Goal: Task Accomplishment & Management: Use online tool/utility

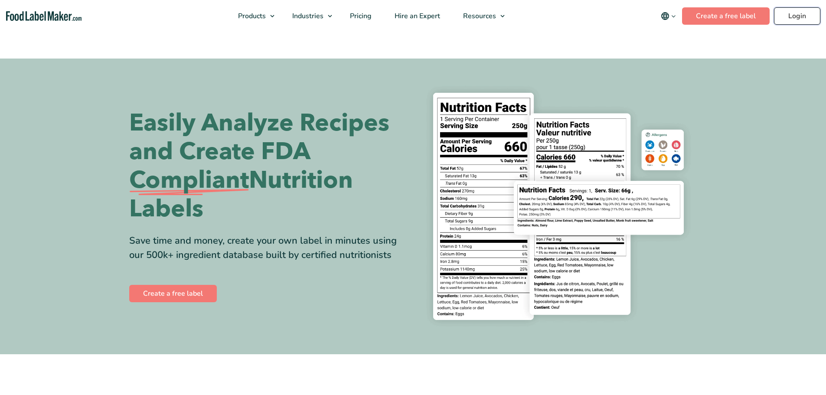
click at [783, 14] on link "Login" at bounding box center [797, 15] width 46 height 17
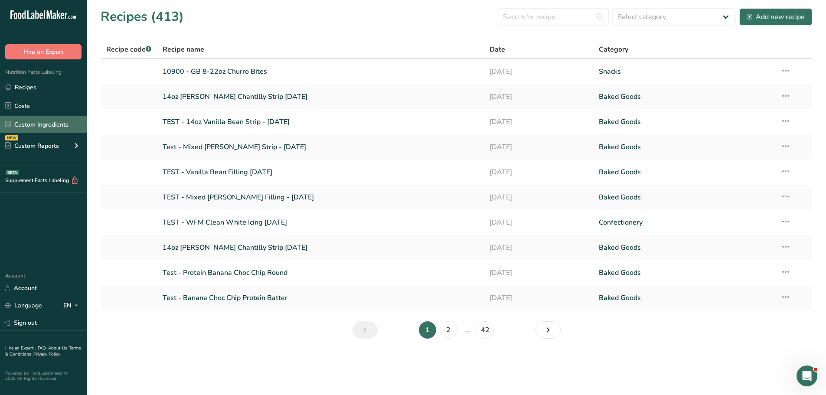
click at [52, 124] on link "Custom Ingredients" at bounding box center [43, 124] width 87 height 16
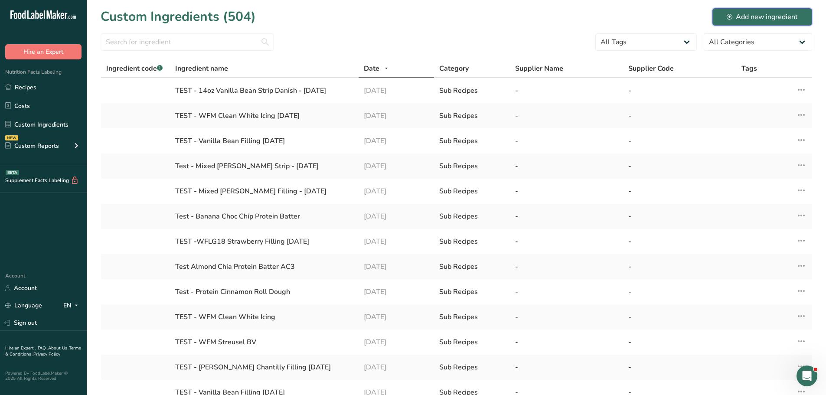
click at [771, 22] on button "Add new ingredient" at bounding box center [763, 16] width 100 height 17
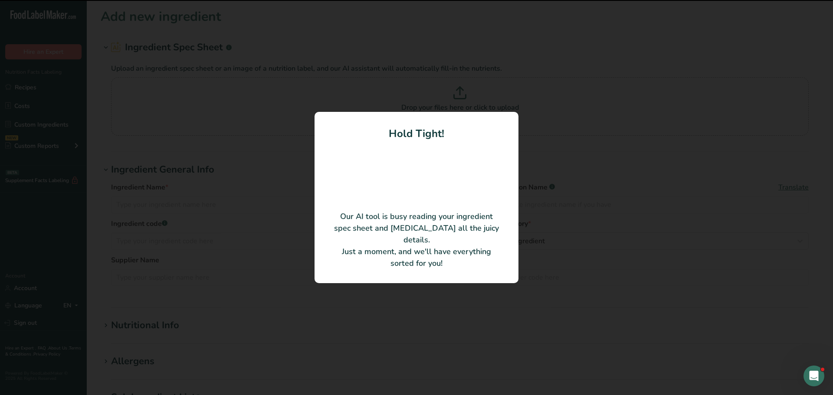
type input "PERMA-FROST [PERSON_NAME] Stabilizer"
type input "Vantage Mallet & Company, Inc."
type input "EXP 925"
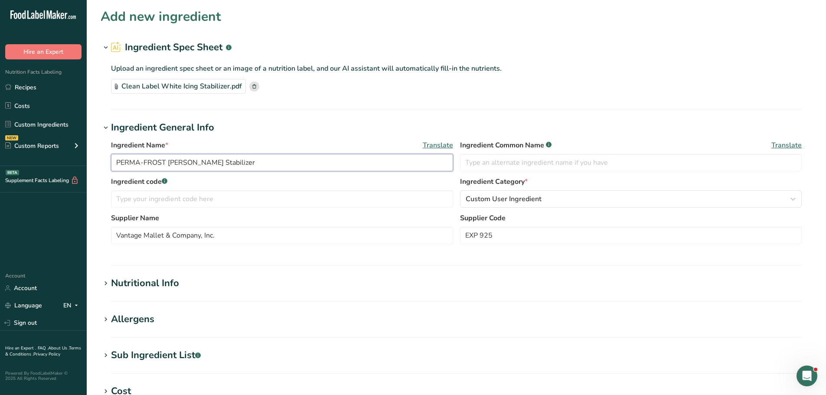
click at [230, 162] on input "PERMA-FROST [PERSON_NAME] Stabilizer" at bounding box center [282, 162] width 342 height 17
click at [228, 161] on input "PERMA-FROST [PERSON_NAME] StabilizerCLEAN)" at bounding box center [282, 162] width 342 height 17
click at [272, 167] on input "PERMA-FROST [PERSON_NAME] Stabilizer (CLEAN)" at bounding box center [282, 162] width 342 height 17
type input "PERMA-FROST [PERSON_NAME] Stabilizer (CLEAN)[DATE]"
click at [174, 278] on div "Nutritional Info" at bounding box center [145, 283] width 68 height 14
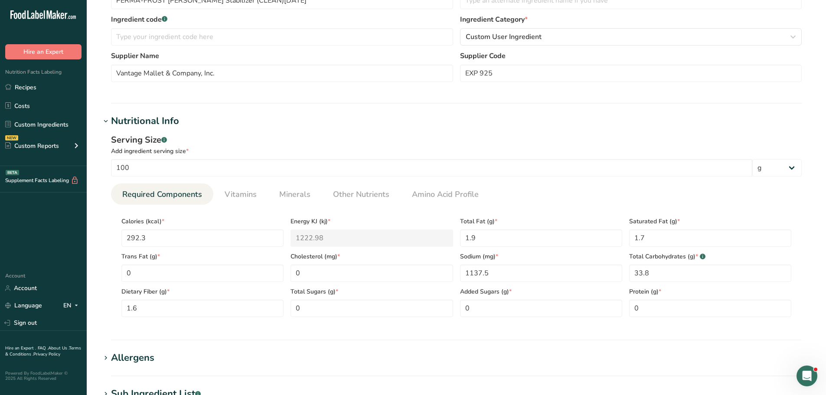
scroll to position [174, 0]
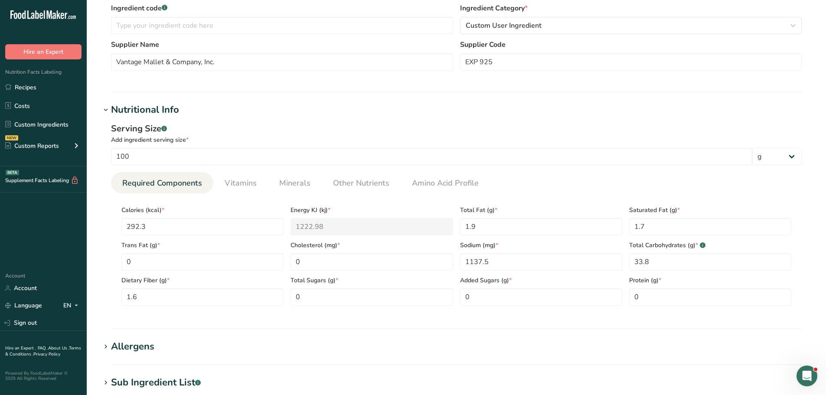
click at [151, 385] on div "Sub Ingredient List .a-a{fill:#347362;}.b-a{fill:#fff;}" at bounding box center [156, 383] width 90 height 14
click at [151, 384] on div "Sub Ingredient List .a-a{fill:#347362;}.b-a{fill:#fff;}" at bounding box center [156, 383] width 90 height 14
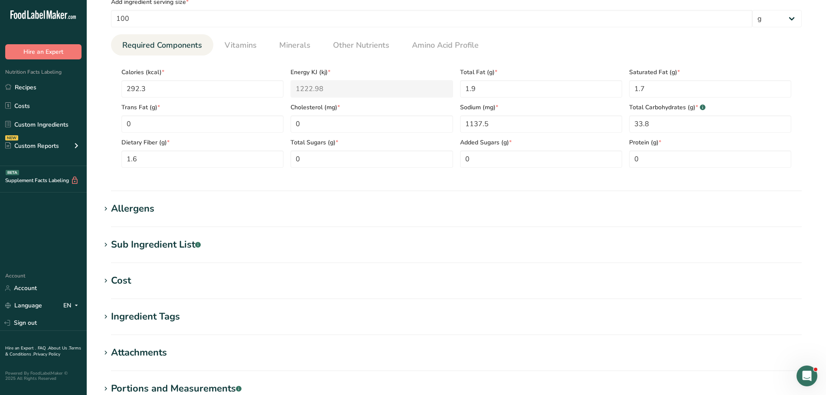
scroll to position [347, 0]
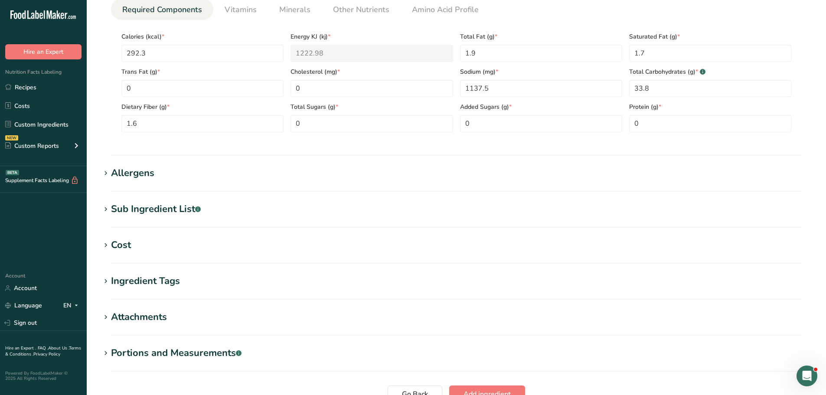
click at [163, 209] on div "Sub Ingredient List .a-a{fill:#347362;}.b-a{fill:#fff;}" at bounding box center [156, 209] width 90 height 14
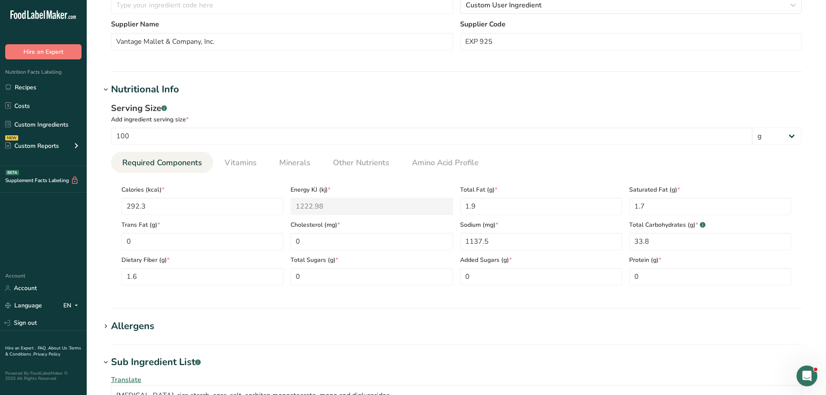
scroll to position [174, 0]
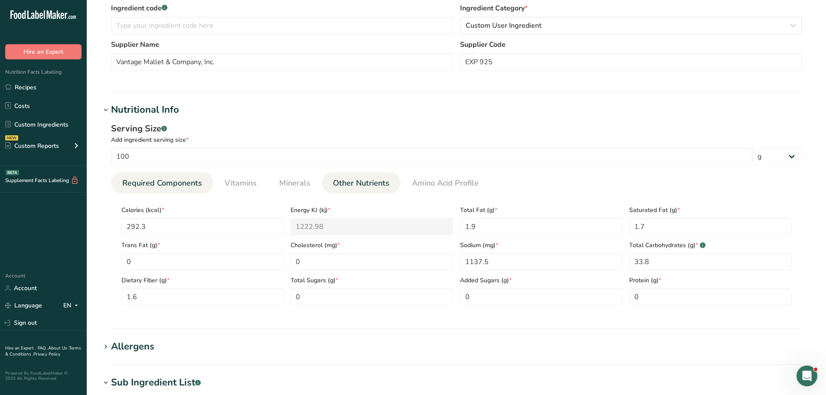
click at [352, 184] on span "Other Nutrients" at bounding box center [361, 183] width 56 height 12
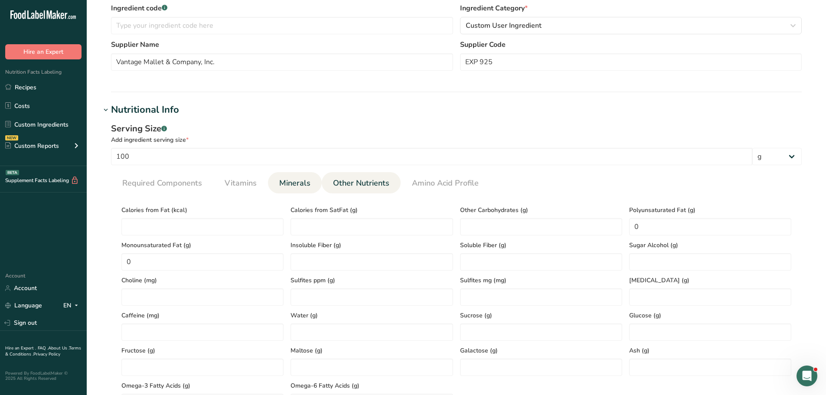
click at [295, 187] on span "Minerals" at bounding box center [294, 183] width 31 height 12
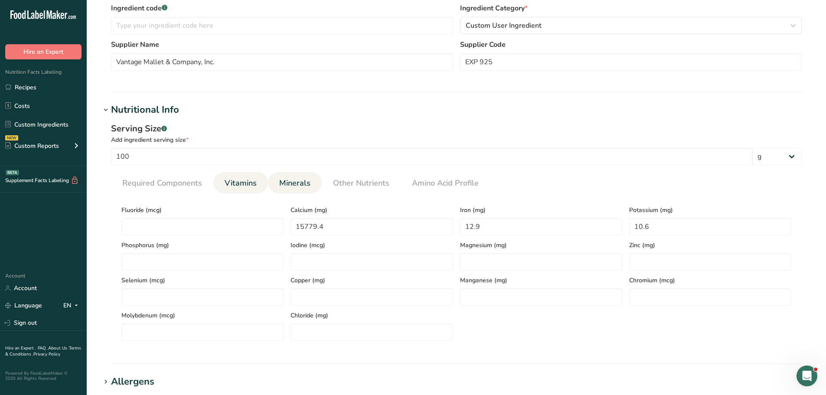
click at [237, 181] on span "Vitamins" at bounding box center [241, 183] width 32 height 12
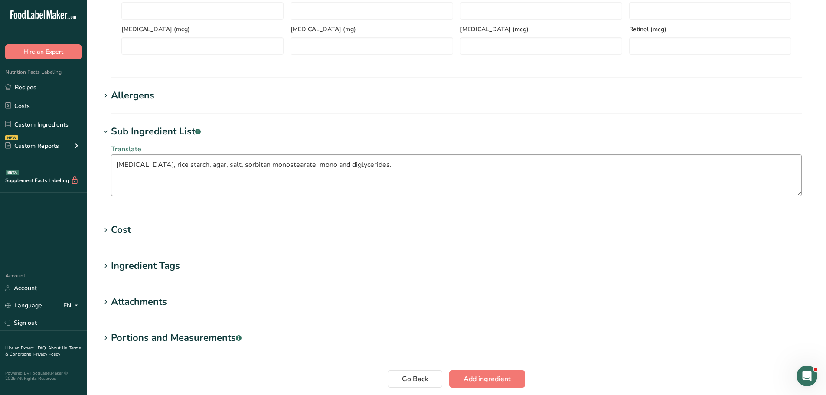
scroll to position [477, 0]
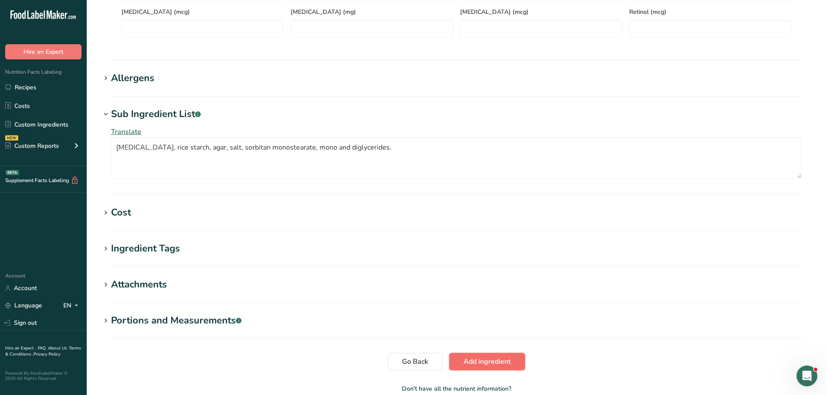
click at [482, 365] on span "Add ingredient" at bounding box center [487, 362] width 47 height 10
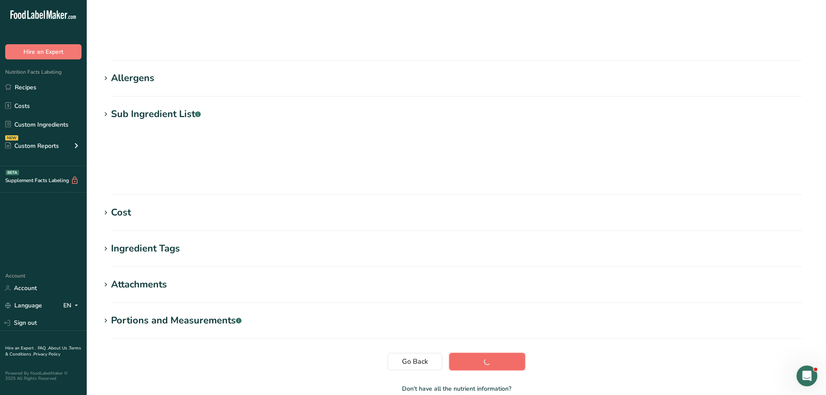
scroll to position [64, 0]
